Goal: Task Accomplishment & Management: Manage account settings

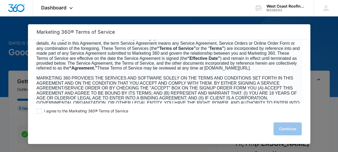
scroll to position [54, 0]
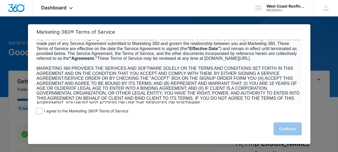
click at [40, 112] on span at bounding box center [39, 110] width 5 height 5
click at [40, 112] on input "I agree to the Marketing 360® Terms of Service" at bounding box center [39, 110] width 5 height 5
checkbox input "true"
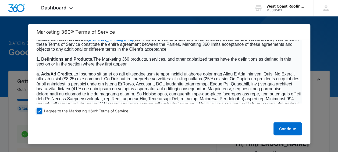
scroll to position [188, 0]
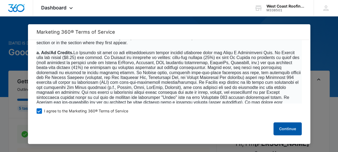
click at [284, 129] on button "Continue" at bounding box center [287, 128] width 28 height 13
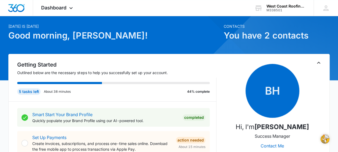
scroll to position [0, 0]
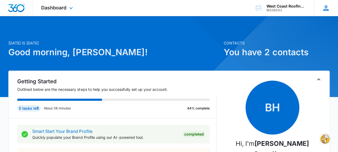
click at [323, 9] on icon at bounding box center [326, 8] width 8 height 8
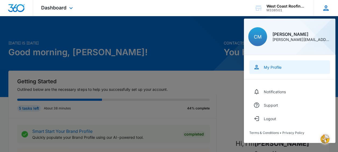
click at [277, 65] on div "My Profile" at bounding box center [273, 67] width 18 height 5
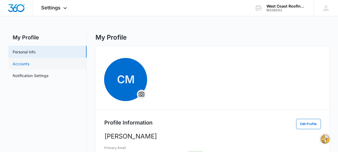
click at [27, 66] on link "Accounts" at bounding box center [21, 64] width 17 height 6
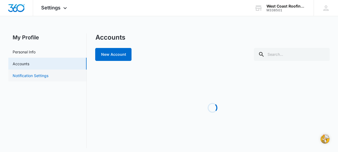
click at [34, 73] on link "Notification Settings" at bounding box center [31, 76] width 36 height 6
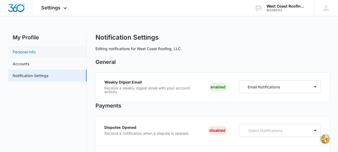
click at [25, 51] on link "Personal Info" at bounding box center [24, 52] width 23 height 6
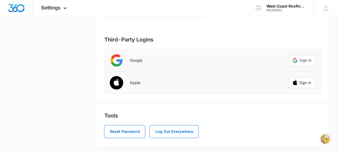
scroll to position [163, 0]
click at [124, 133] on button "Reset Password" at bounding box center [124, 130] width 41 height 13
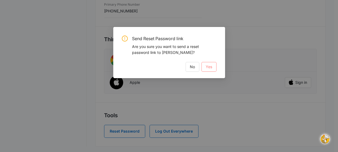
click at [211, 67] on span "Yes" at bounding box center [209, 67] width 6 height 6
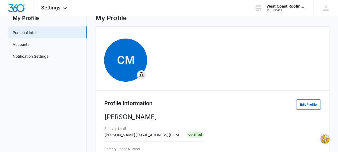
scroll to position [0, 0]
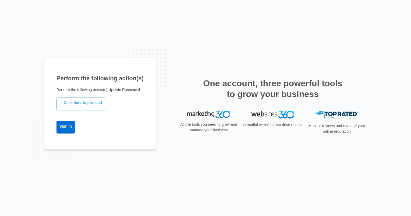
click at [88, 104] on link "» Click here to proceed" at bounding box center [80, 104] width 49 height 13
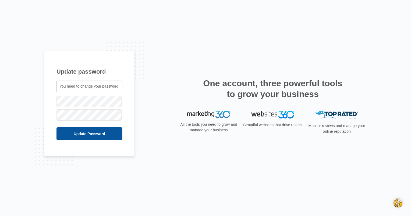
click at [62, 131] on input "Update Password" at bounding box center [89, 133] width 66 height 13
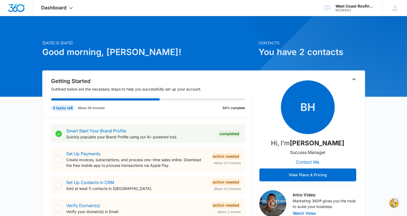
click at [67, 6] on div "Dashboard Apps Reputation Forms CRM Email Social Content Ads Intelligence Files…" at bounding box center [57, 8] width 49 height 16
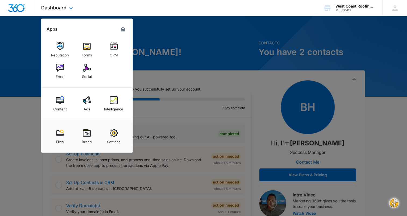
click at [67, 6] on div "Dashboard Apps Reputation Forms CRM Email Social Content Ads Intelligence Files…" at bounding box center [57, 8] width 49 height 16
